Goal: Task Accomplishment & Management: Check status

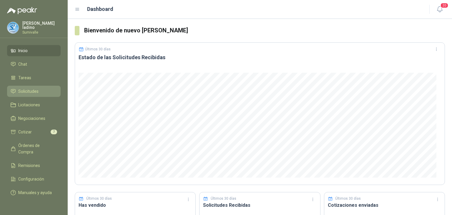
click at [39, 89] on li "Solicitudes" at bounding box center [34, 91] width 46 height 6
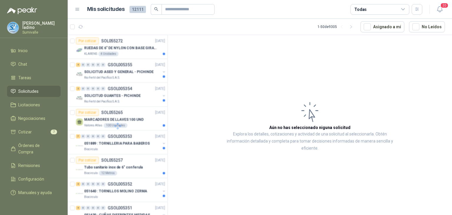
click at [393, 10] on div "Todas" at bounding box center [379, 9] width 59 height 11
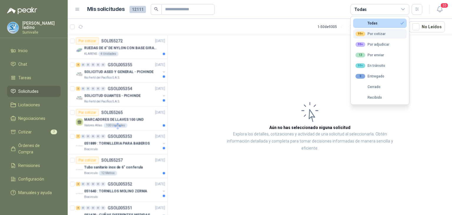
click at [382, 33] on div "99+ Por cotizar" at bounding box center [370, 33] width 30 height 5
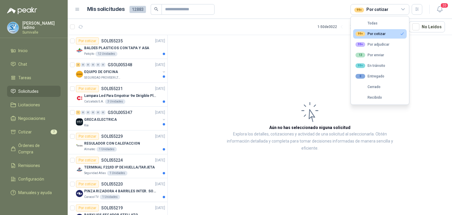
scroll to position [382, 0]
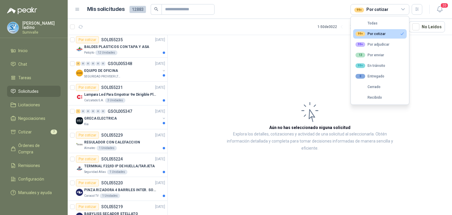
click at [411, 11] on div "99+ Por cotizar" at bounding box center [386, 9] width 72 height 11
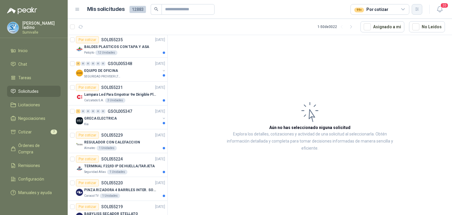
click at [416, 11] on icon "button" at bounding box center [416, 9] width 5 height 5
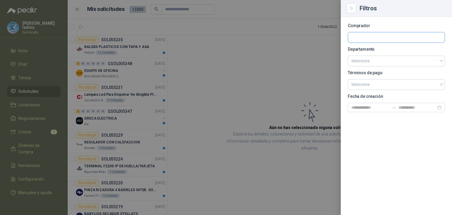
click at [370, 37] on input "text" at bounding box center [396, 37] width 96 height 10
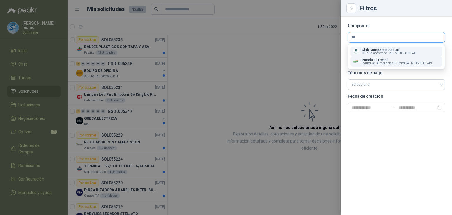
type input "***"
click at [392, 64] on span "Industrias Alimenticias El Trébol SA -" at bounding box center [385, 63] width 48 height 3
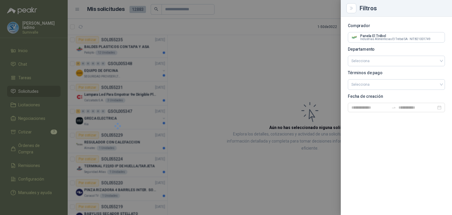
click at [307, 83] on div at bounding box center [226, 107] width 452 height 215
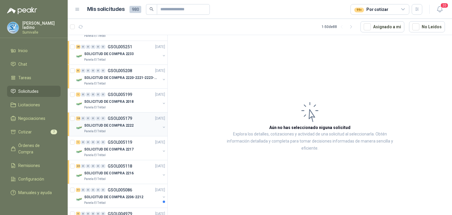
scroll to position [0, 0]
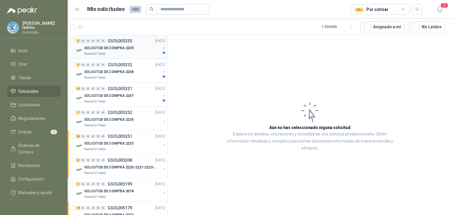
click at [136, 43] on div "3 0 0 0 0 0 GSOL005335 [DATE]" at bounding box center [121, 40] width 90 height 7
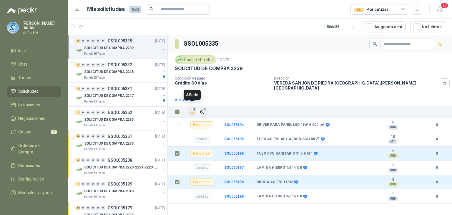
click at [190, 110] on icon "Añadir" at bounding box center [192, 112] width 4 height 4
click at [128, 73] on p "SOLICITUD DE COMPRA 2248" at bounding box center [108, 72] width 49 height 6
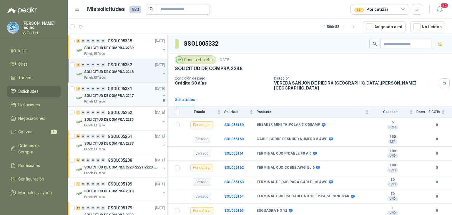
click at [114, 96] on p "SOLICITUD DE COMPRA 2247" at bounding box center [108, 96] width 49 height 6
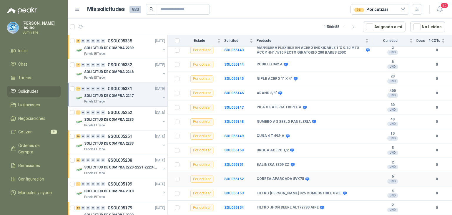
scroll to position [668, 0]
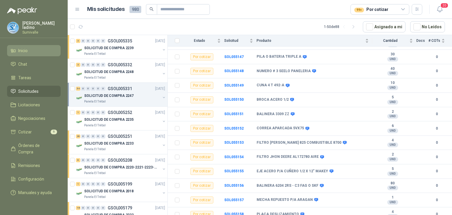
click at [22, 54] on link "Inicio" at bounding box center [34, 50] width 54 height 11
